Goal: Contribute content

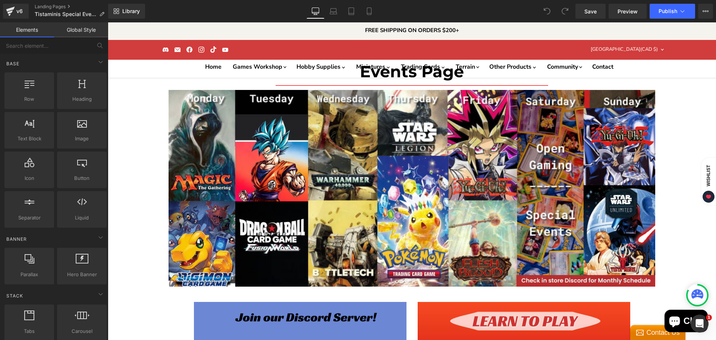
scroll to position [336, 0]
click at [595, 13] on span "Save" at bounding box center [590, 11] width 12 height 8
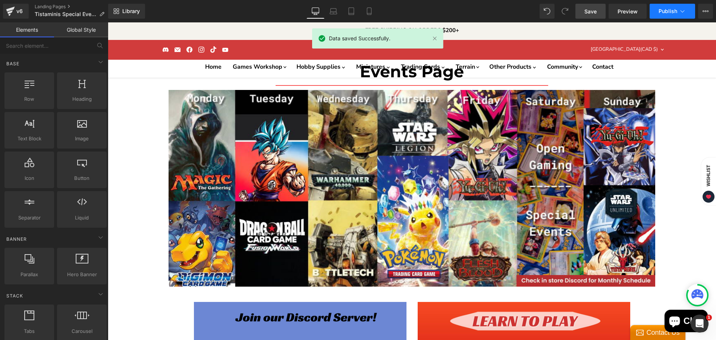
click at [665, 11] on span "Publish" at bounding box center [668, 11] width 19 height 6
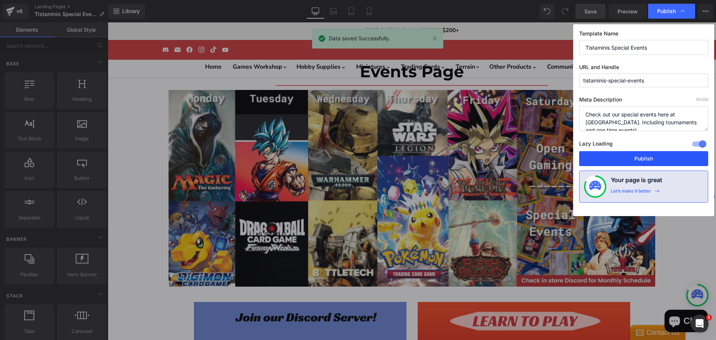
click at [638, 163] on button "Publish" at bounding box center [643, 158] width 129 height 15
